Goal: Check status: Check status

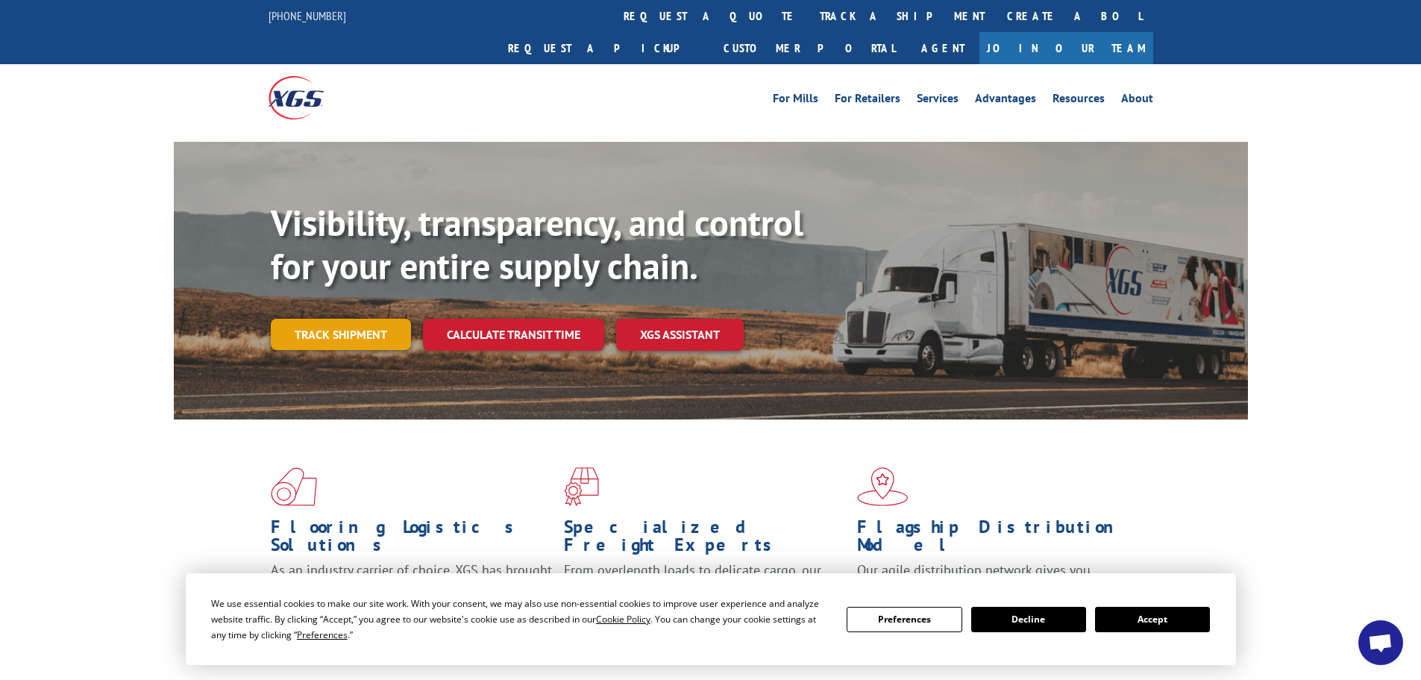
click at [358, 319] on link "Track shipment" at bounding box center [341, 334] width 140 height 31
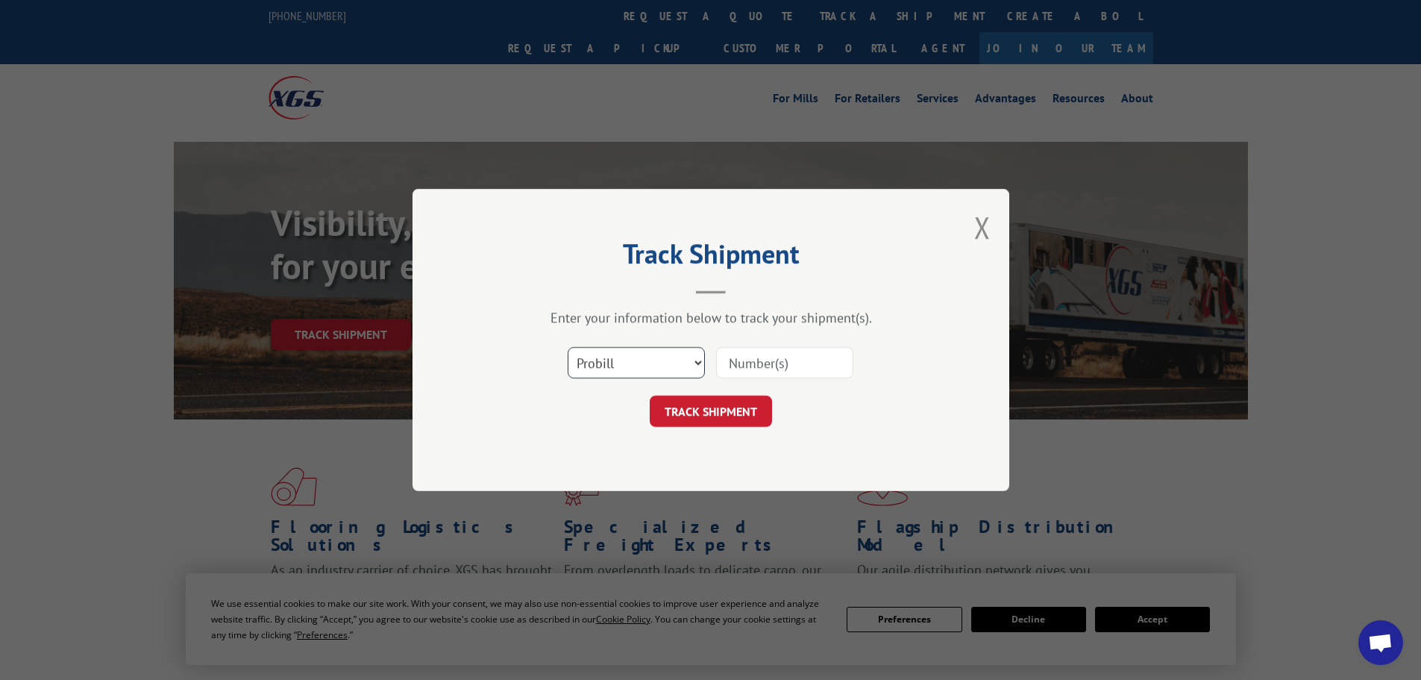
click at [674, 370] on select "Select category... Probill BOL PO" at bounding box center [636, 362] width 137 height 31
select select "po"
click at [568, 347] on select "Select category... Probill BOL PO" at bounding box center [636, 362] width 137 height 31
click at [748, 354] on input at bounding box center [784, 362] width 137 height 31
paste input "32501101"
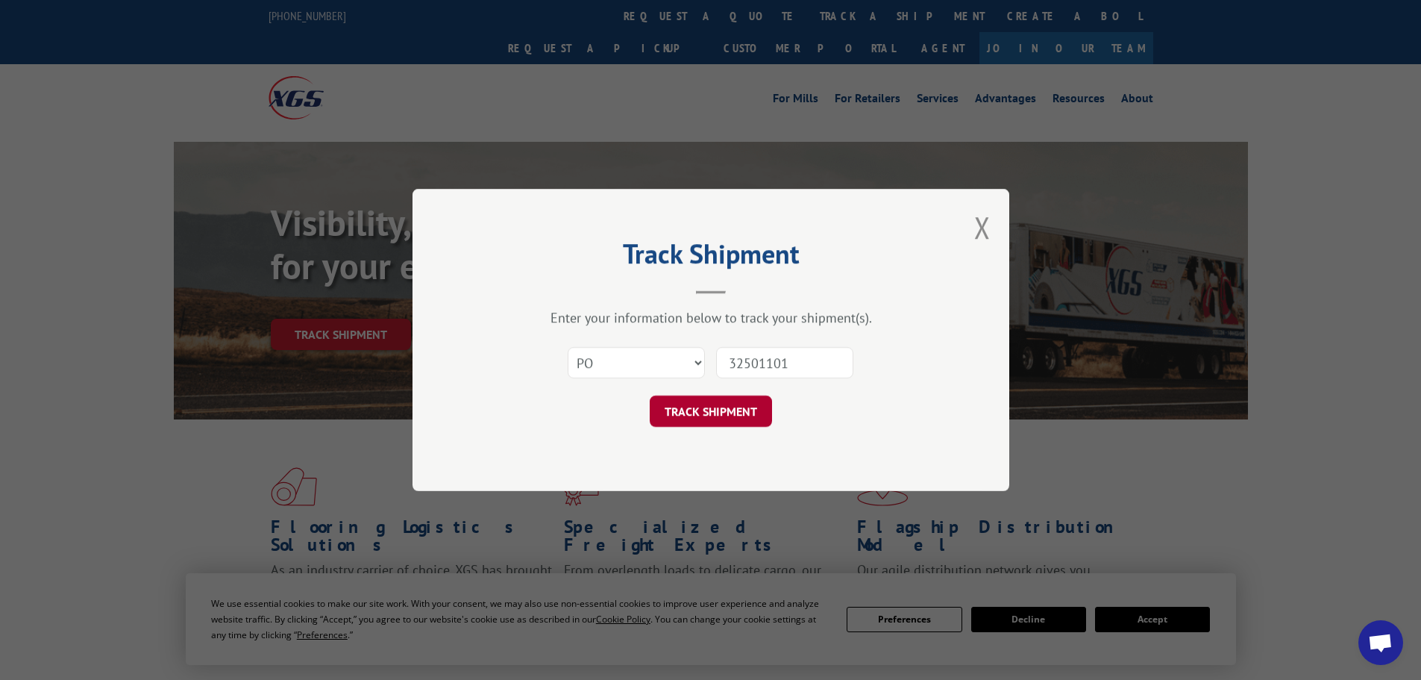
type input "32501101"
click at [733, 422] on button "TRACK SHIPMENT" at bounding box center [711, 410] width 122 height 31
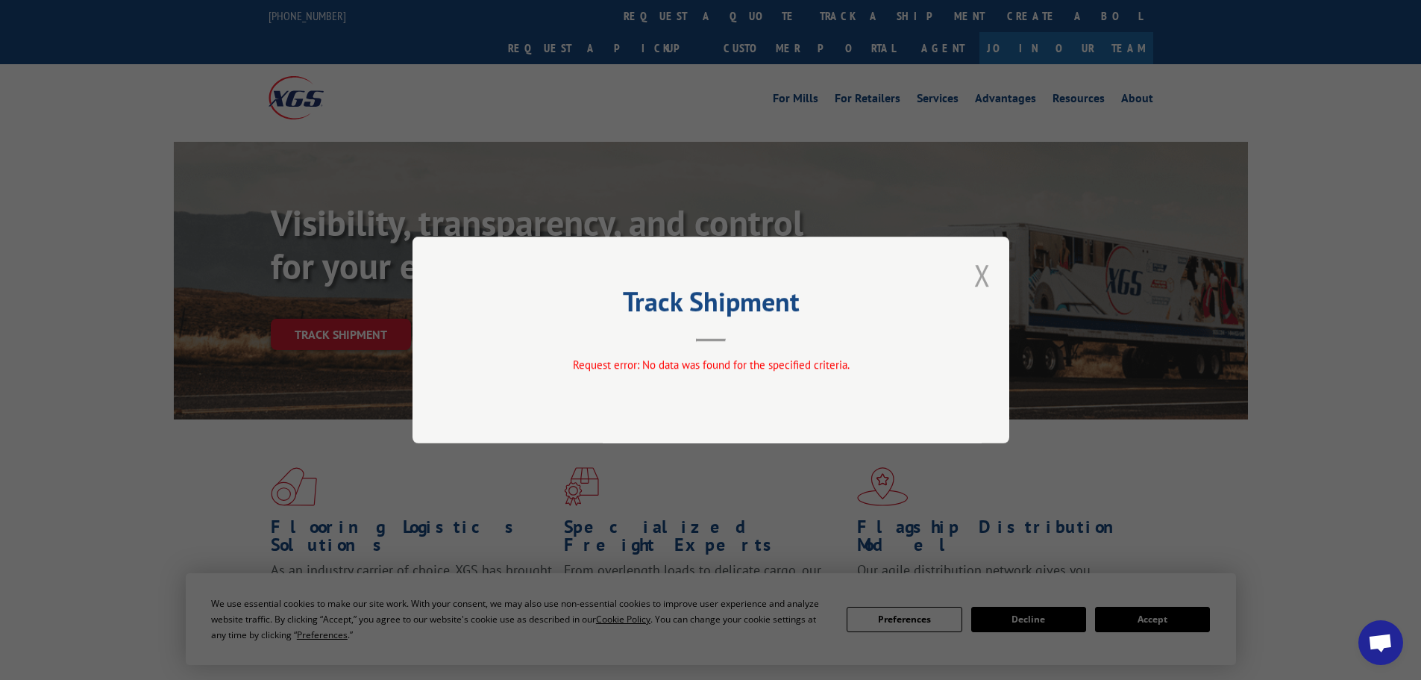
click at [989, 272] on button "Close modal" at bounding box center [982, 275] width 16 height 40
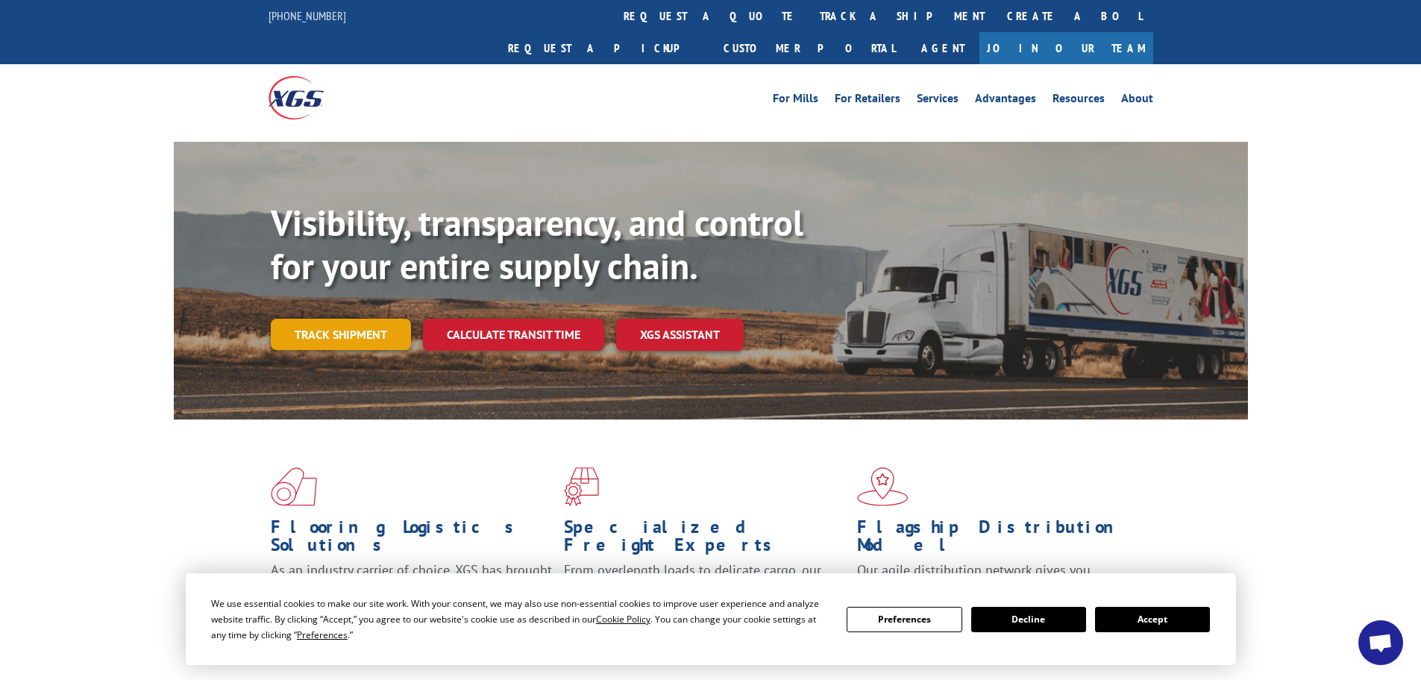
click at [324, 319] on link "Track shipment" at bounding box center [341, 334] width 140 height 31
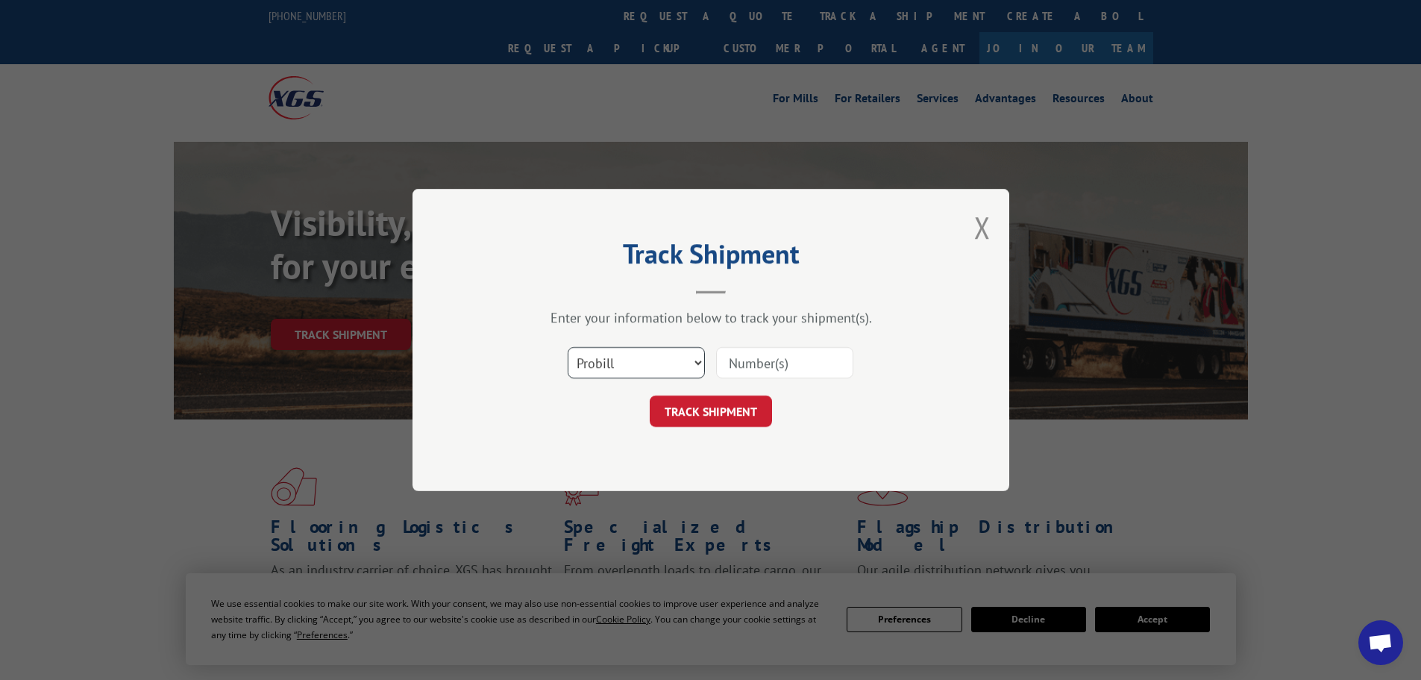
click at [656, 354] on select "Select category... Probill BOL PO" at bounding box center [636, 362] width 137 height 31
select select "po"
click at [568, 347] on select "Select category... Probill BOL PO" at bounding box center [636, 362] width 137 height 31
click at [743, 361] on input at bounding box center [784, 362] width 137 height 31
paste input "32501101"
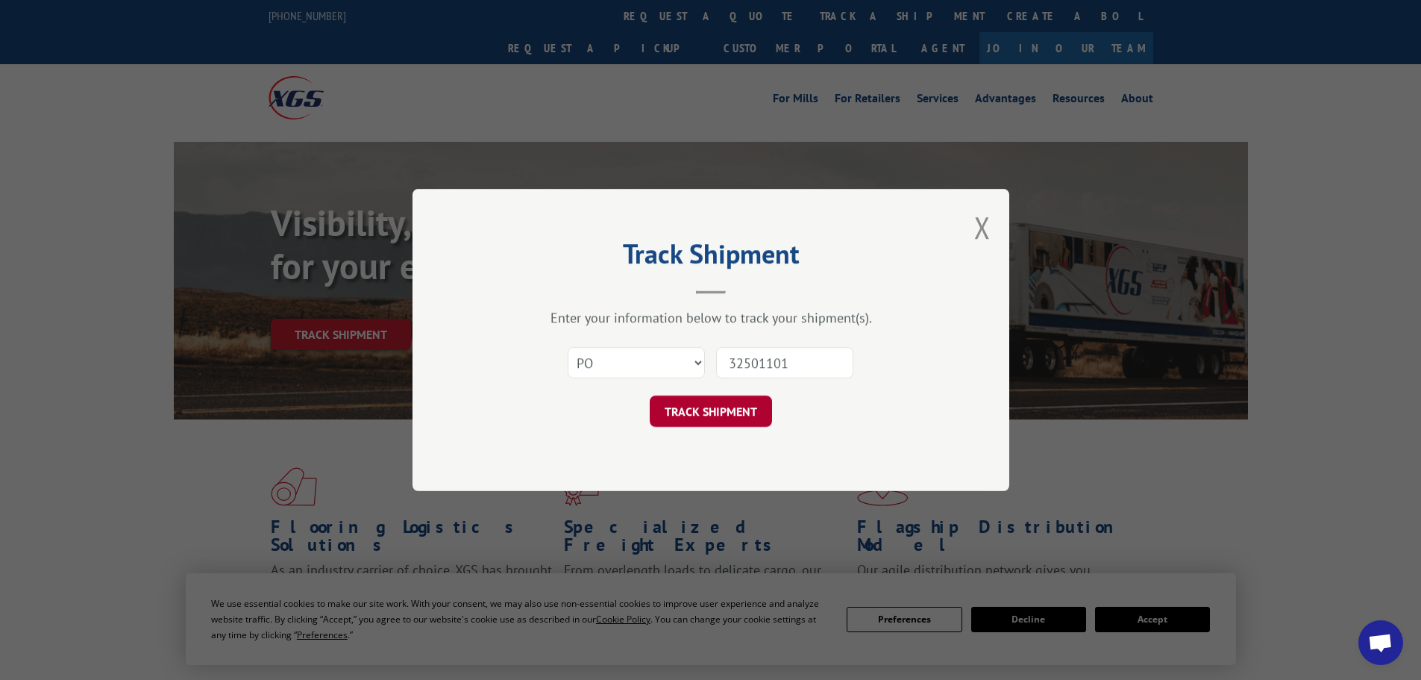
type input "32501101"
click at [753, 402] on button "TRACK SHIPMENT" at bounding box center [711, 410] width 122 height 31
